Goal: Information Seeking & Learning: Learn about a topic

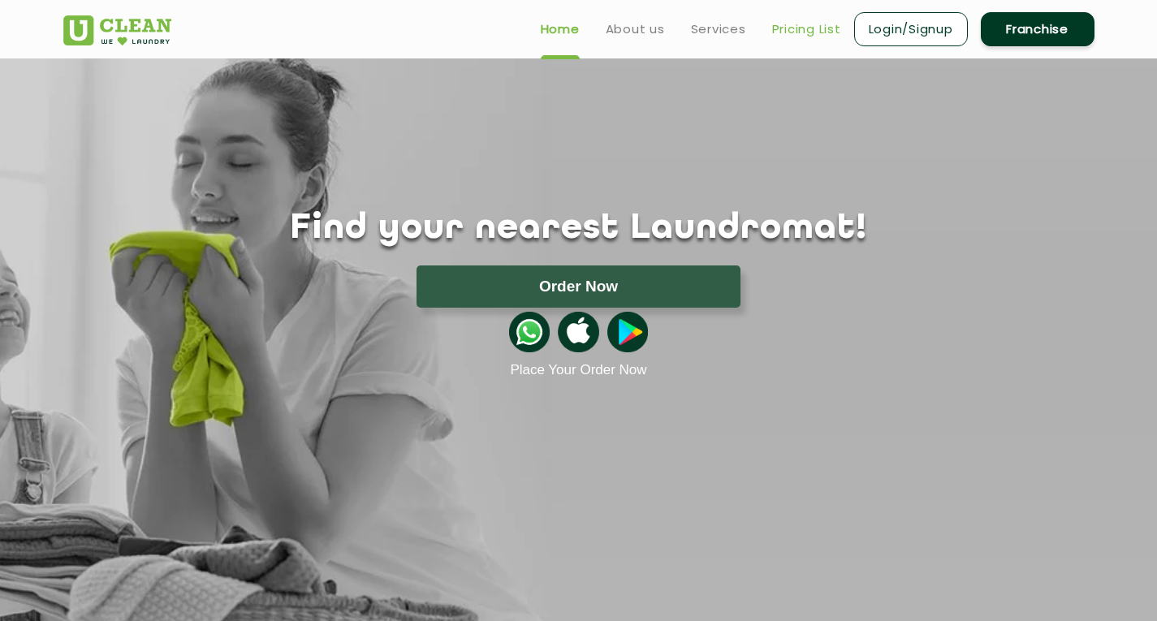
click at [814, 19] on link "Pricing List" at bounding box center [806, 28] width 69 height 19
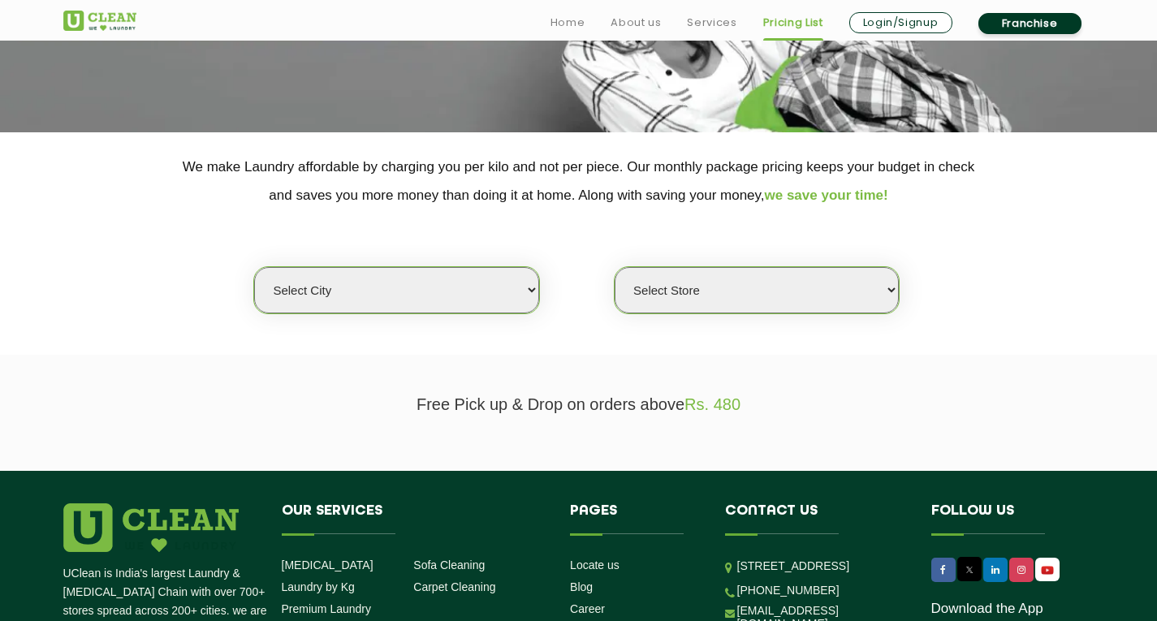
scroll to position [244, 0]
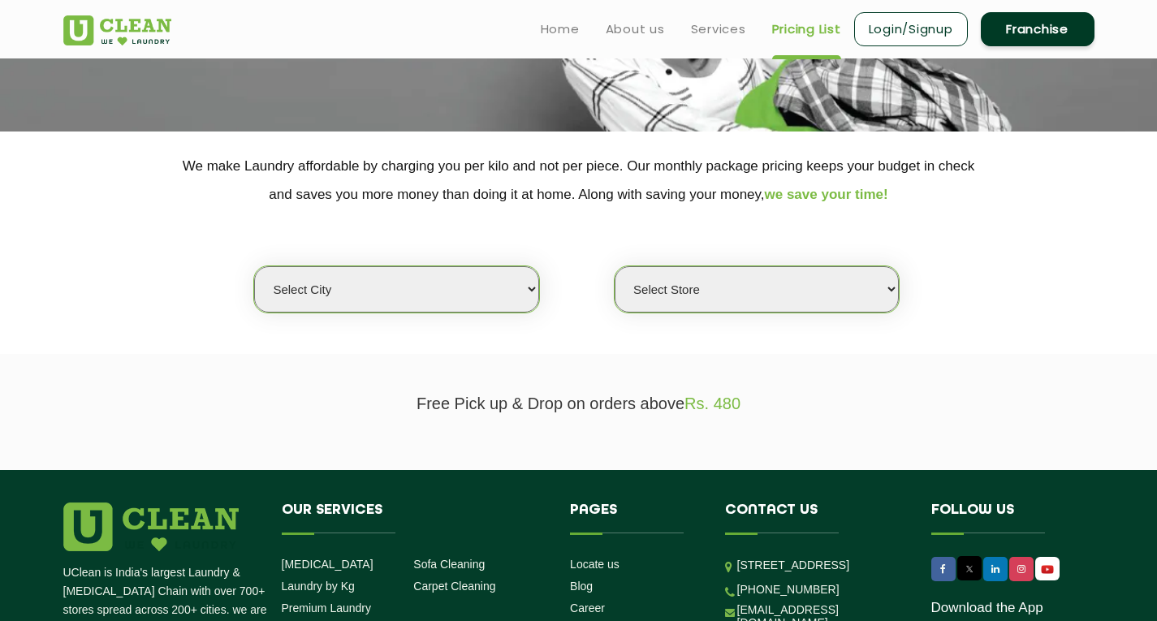
click at [485, 291] on select "Select city [GEOGRAPHIC_DATA] [GEOGRAPHIC_DATA] [GEOGRAPHIC_DATA] [GEOGRAPHIC_D…" at bounding box center [396, 289] width 284 height 46
select select "5"
click at [254, 266] on select "Select city [GEOGRAPHIC_DATA] [GEOGRAPHIC_DATA] [GEOGRAPHIC_DATA] [GEOGRAPHIC_D…" at bounding box center [396, 289] width 284 height 46
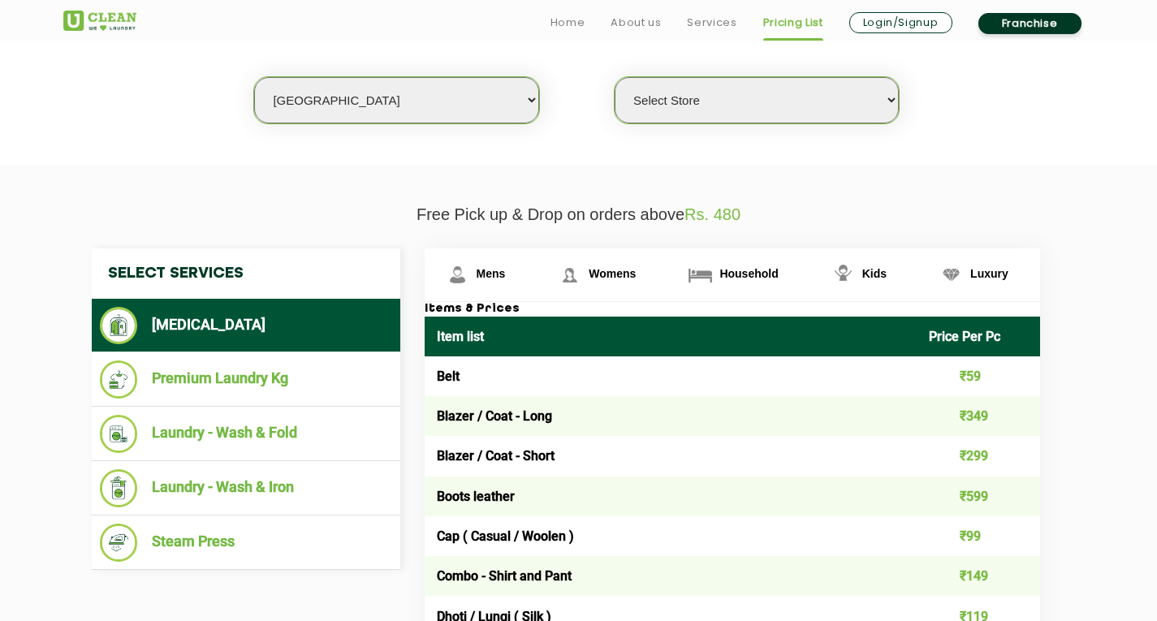
scroll to position [487, 0]
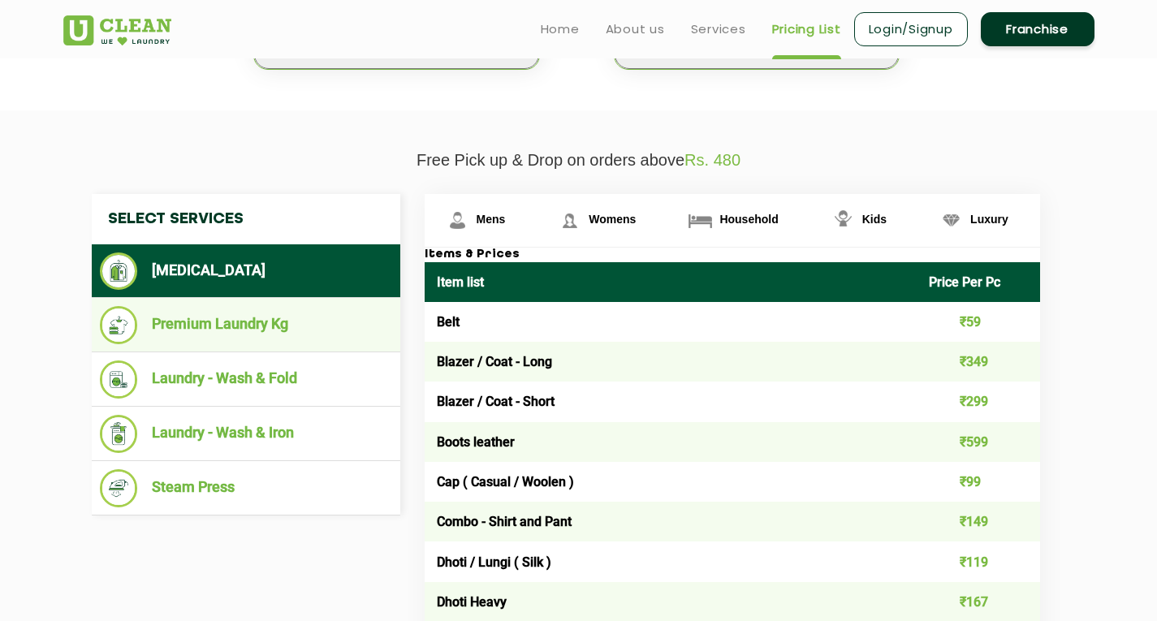
click at [207, 323] on li "Premium Laundry Kg" at bounding box center [246, 325] width 292 height 38
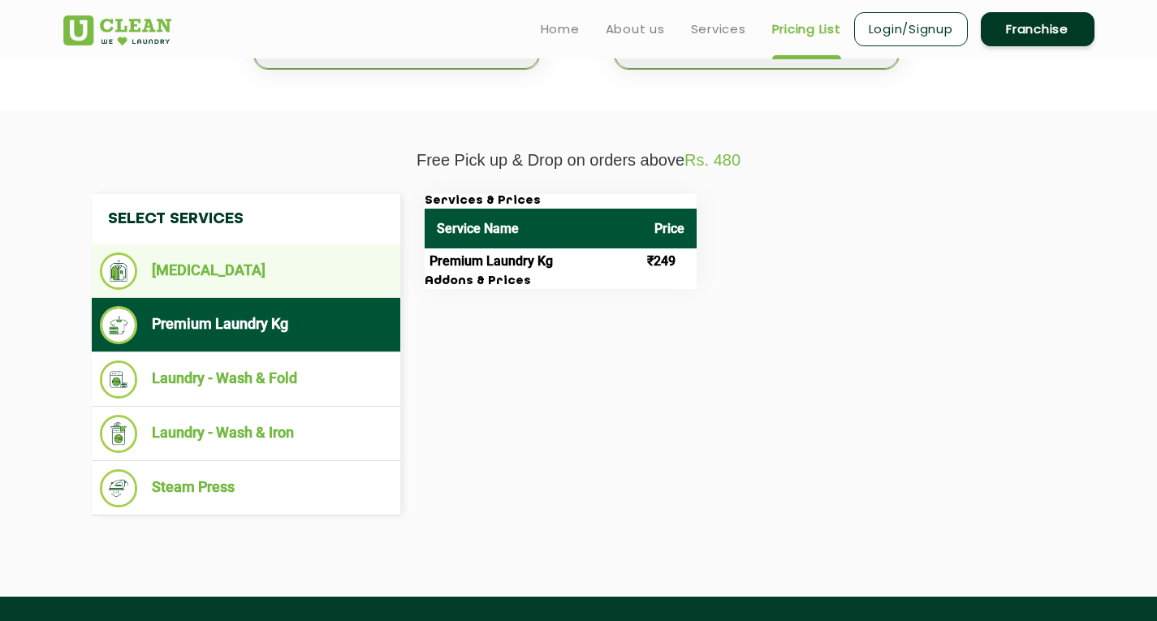
click at [195, 287] on li "[MEDICAL_DATA]" at bounding box center [246, 270] width 292 height 37
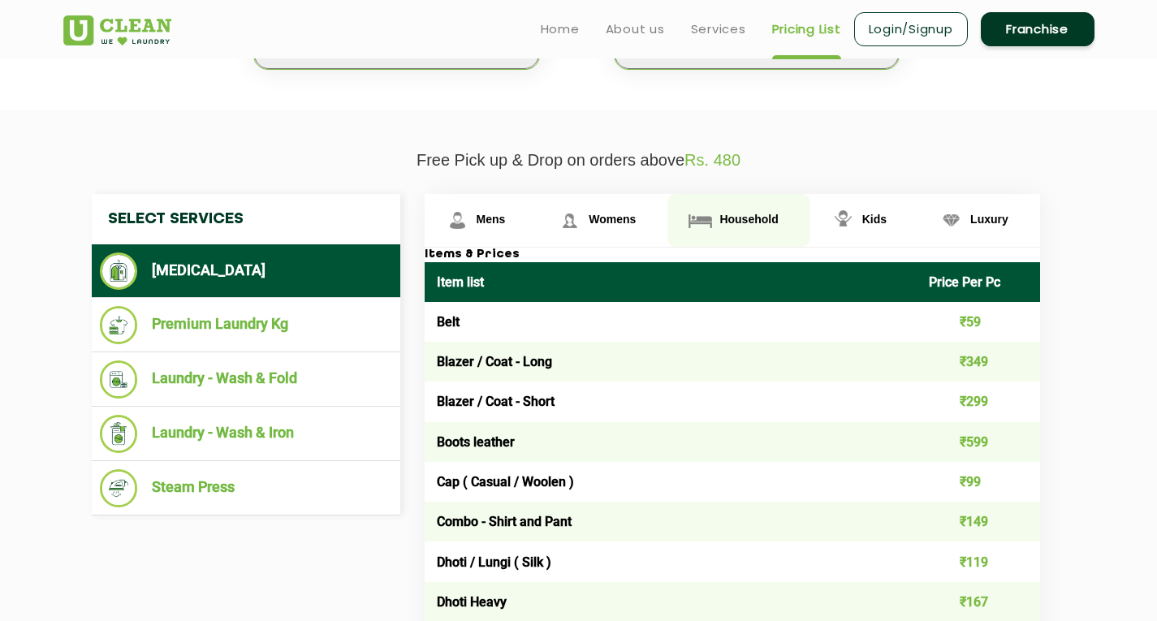
click at [737, 210] on link "Household" at bounding box center [738, 220] width 142 height 53
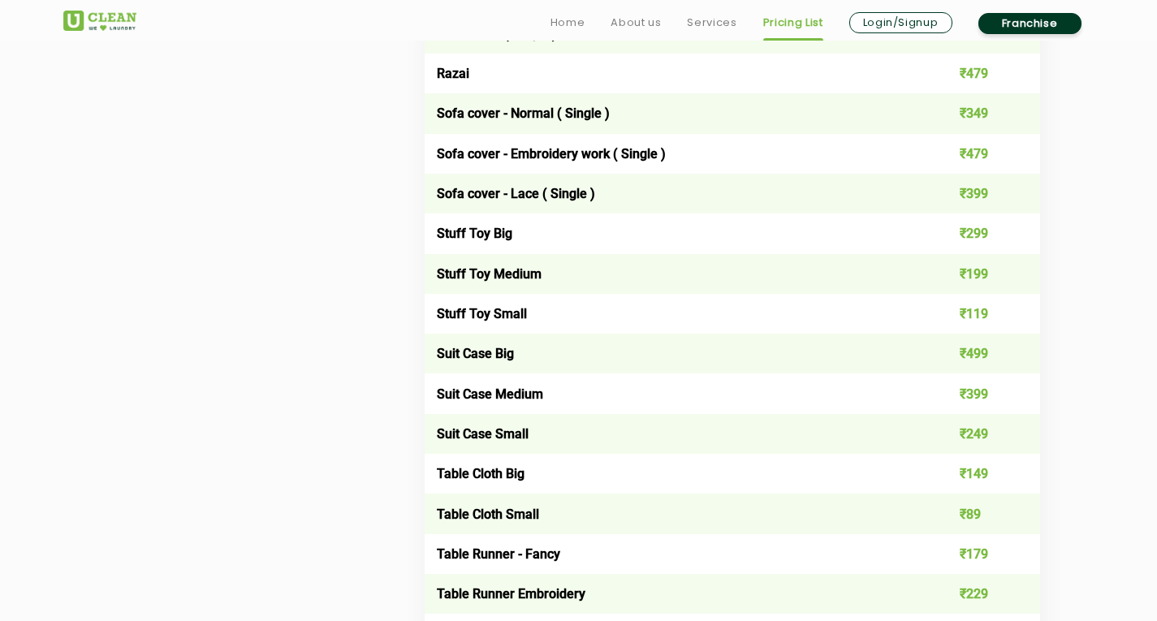
scroll to position [2760, 0]
